Goal: Task Accomplishment & Management: Use online tool/utility

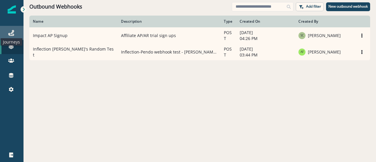
click at [12, 32] on icon at bounding box center [11, 33] width 6 height 6
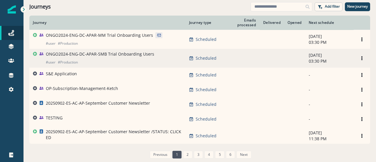
click at [98, 53] on p "ONGO2024-ENG-DC-APAR-SMB Trial Onboarding Users" at bounding box center [100, 54] width 108 height 6
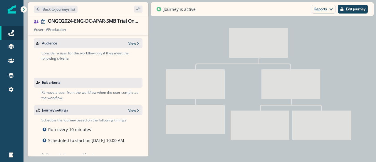
click at [23, 8] on icon at bounding box center [24, 10] width 2 height 4
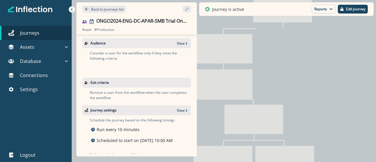
click at [91, 9] on p "Back to journeys list" at bounding box center [107, 9] width 33 height 5
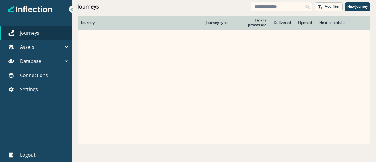
click at [271, 4] on input at bounding box center [281, 6] width 62 height 9
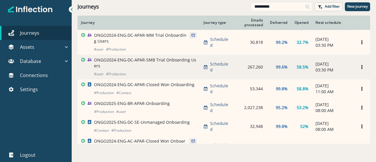
type input "**********"
click at [131, 57] on p "ONGO2024-ENG-DC-APAR-SMB Trial Onboarding Users" at bounding box center [145, 63] width 102 height 12
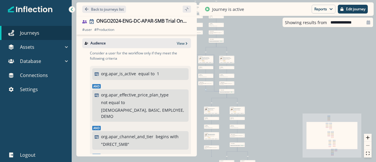
click at [72, 9] on icon at bounding box center [72, 9] width 4 height 4
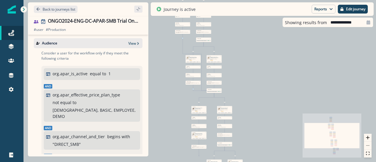
drag, startPoint x: 148, startPoint y: 89, endPoint x: 199, endPoint y: 84, distance: 51.0
click at [199, 85] on div "10,180 users have entered the journey Send email Email asset changed, journey r…" at bounding box center [199, 81] width 352 height 162
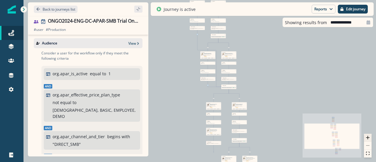
click at [369, 137] on button "zoom in" at bounding box center [368, 138] width 8 height 8
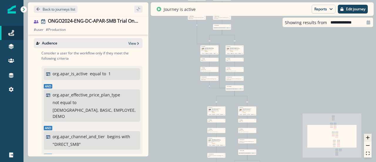
click at [369, 138] on button "zoom in" at bounding box center [368, 138] width 8 height 8
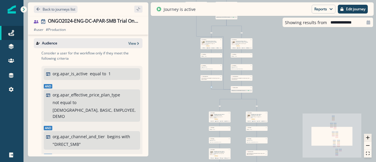
click at [369, 138] on button "zoom in" at bounding box center [368, 138] width 8 height 8
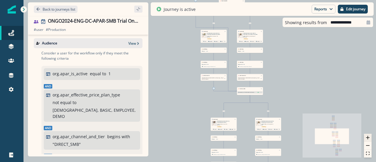
click at [366, 138] on icon "zoom in" at bounding box center [368, 138] width 4 height 4
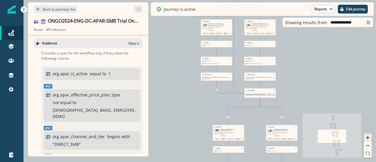
click at [366, 138] on icon "zoom in" at bounding box center [368, 138] width 4 height 4
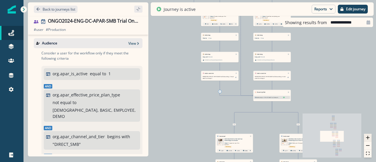
click at [366, 138] on icon "zoom in" at bounding box center [368, 138] width 4 height 4
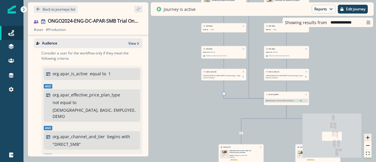
click at [368, 137] on icon "zoom in" at bounding box center [368, 138] width 4 height 4
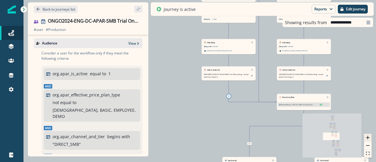
click at [368, 137] on icon "zoom in" at bounding box center [368, 138] width 4 height 4
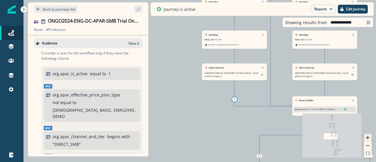
click at [368, 137] on icon "zoom in" at bounding box center [368, 138] width 4 height 4
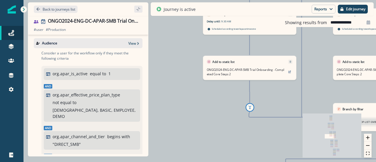
click at [190, 82] on div "10,180 users have entered the journey Send email Email asset changed, journey r…" at bounding box center [199, 81] width 352 height 162
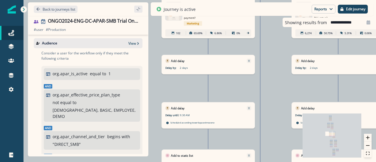
drag, startPoint x: 190, startPoint y: 82, endPoint x: 149, endPoint y: 175, distance: 102.3
click at [149, 161] on html "A newer version of [DOMAIN_NAME] is available. Refresh your page to load the la…" at bounding box center [188, 81] width 376 height 162
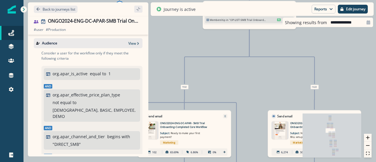
drag, startPoint x: 270, startPoint y: 57, endPoint x: 246, endPoint y: 175, distance: 121.2
click at [246, 161] on html "A newer version of [DOMAIN_NAME] is available. Refresh your page to load the la…" at bounding box center [188, 81] width 376 height 162
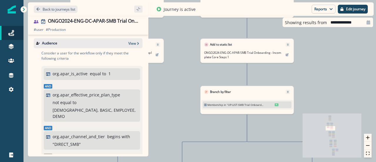
drag, startPoint x: 186, startPoint y: 59, endPoint x: 179, endPoint y: 145, distance: 86.5
click at [179, 145] on div "10,180 users have entered the journey Send email Email asset changed, journey r…" at bounding box center [199, 81] width 352 height 162
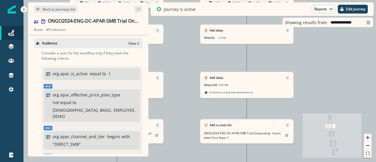
drag, startPoint x: 185, startPoint y: 81, endPoint x: 193, endPoint y: 163, distance: 82.0
click at [193, 161] on html "A newer version of [DOMAIN_NAME] is available. Refresh your page to load the la…" at bounding box center [188, 81] width 376 height 162
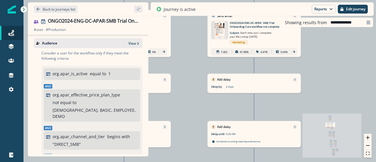
drag, startPoint x: 195, startPoint y: 127, endPoint x: 198, endPoint y: 167, distance: 40.6
click at [198, 161] on html "A newer version of [DOMAIN_NAME] is available. Refresh your page to load the la…" at bounding box center [188, 81] width 376 height 162
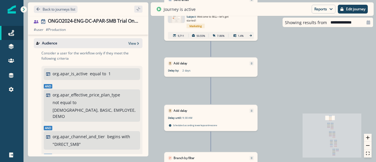
drag, startPoint x: 270, startPoint y: 97, endPoint x: 287, endPoint y: 175, distance: 80.2
click at [287, 161] on html "A newer version of [DOMAIN_NAME] is available. Refresh your page to load the la…" at bounding box center [188, 81] width 376 height 162
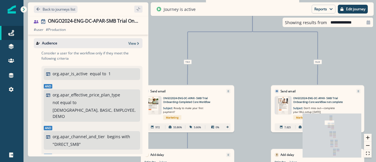
drag, startPoint x: 185, startPoint y: 99, endPoint x: 227, endPoint y: 70, distance: 50.8
click at [227, 70] on div "10,180 users have entered the journey Send email Email asset changed, journey r…" at bounding box center [199, 81] width 352 height 162
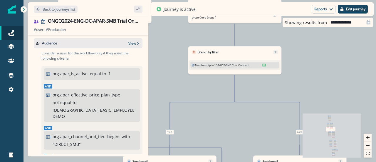
drag, startPoint x: 221, startPoint y: 53, endPoint x: 138, endPoint y: 117, distance: 104.8
click at [138, 117] on div "Back to journeys list ONGO2024-ENG-DC-APAR-SMB Trial Onboarding Users # user # …" at bounding box center [199, 81] width 352 height 162
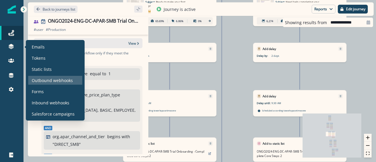
click at [46, 82] on p "Outbound webhooks" at bounding box center [52, 80] width 41 height 6
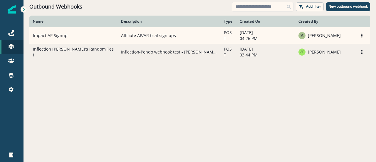
click at [102, 52] on td "Inflection [PERSON_NAME]'s Random Test" at bounding box center [73, 52] width 88 height 16
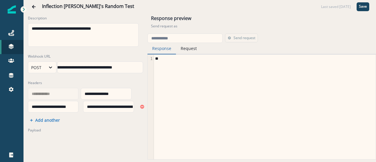
scroll to position [0, 49]
click at [119, 66] on div "**********" at bounding box center [79, 67] width 125 height 9
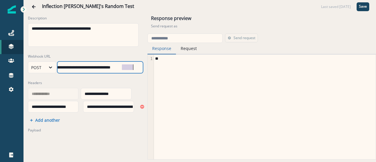
scroll to position [3, 49]
drag, startPoint x: 117, startPoint y: 65, endPoint x: 153, endPoint y: 69, distance: 36.1
click at [151, 69] on div "**********" at bounding box center [199, 73] width 352 height 121
click at [127, 85] on label "Headers" at bounding box center [83, 82] width 111 height 5
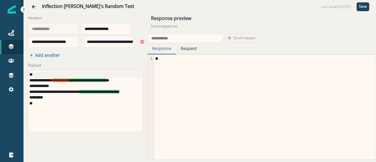
scroll to position [36, 0]
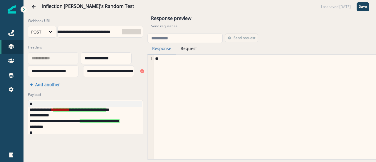
click at [191, 51] on button "Request" at bounding box center [189, 48] width 26 height 11
click at [166, 50] on button "Response" at bounding box center [161, 48] width 28 height 11
click at [193, 51] on button "Request" at bounding box center [189, 48] width 26 height 11
click at [172, 37] on input "email" at bounding box center [184, 37] width 75 height 9
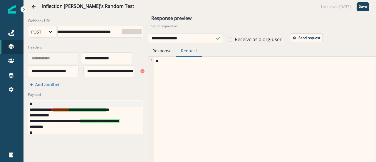
type input "**********"
click at [162, 52] on button "Response" at bounding box center [162, 50] width 28 height 11
drag, startPoint x: 184, startPoint y: 55, endPoint x: 187, endPoint y: 56, distance: 3.1
click at [184, 55] on button "Request" at bounding box center [189, 50] width 26 height 11
click at [299, 39] on p "Send request" at bounding box center [309, 38] width 22 height 4
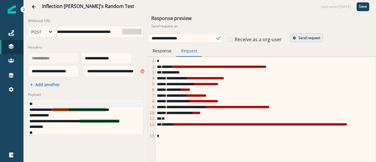
click at [163, 55] on button "Response" at bounding box center [162, 50] width 28 height 11
click at [188, 55] on button "Request" at bounding box center [189, 50] width 26 height 11
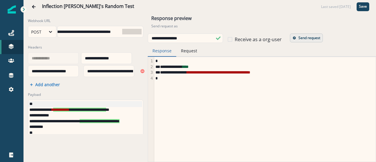
click at [165, 51] on button "Response" at bounding box center [162, 50] width 28 height 11
click at [185, 50] on button "Request" at bounding box center [189, 50] width 26 height 11
